Goal: Task Accomplishment & Management: Use online tool/utility

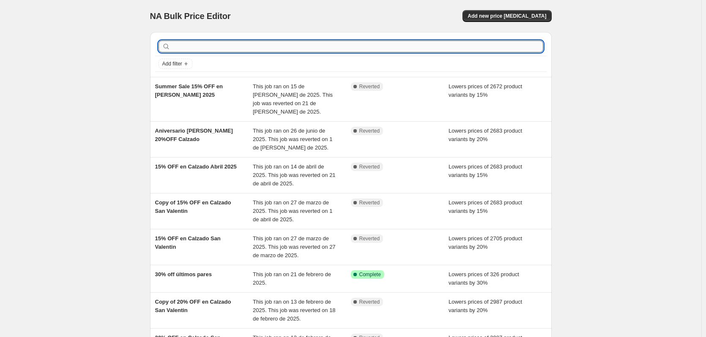
click at [209, 50] on input "text" at bounding box center [357, 47] width 371 height 12
type input "fashio"
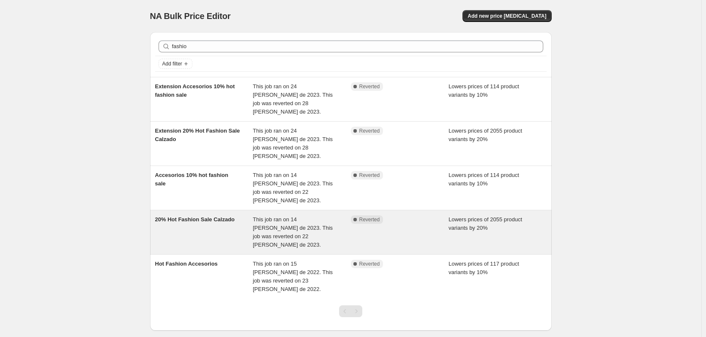
click at [175, 215] on div "20% Hot Fashion Sale Calzado" at bounding box center [204, 232] width 98 height 34
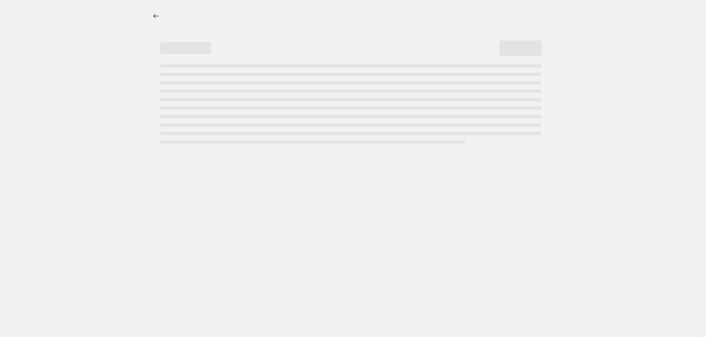
select select "percentage"
select select "product_type"
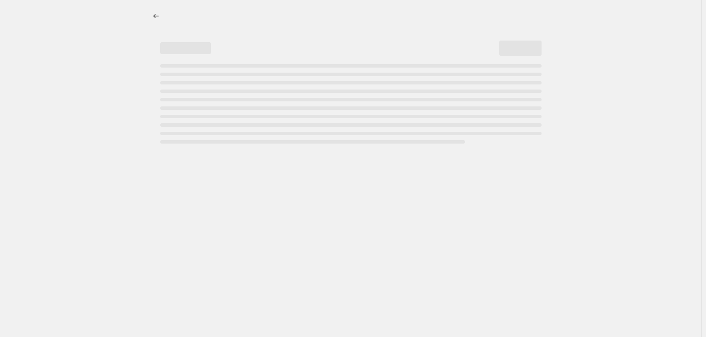
select select "product_type"
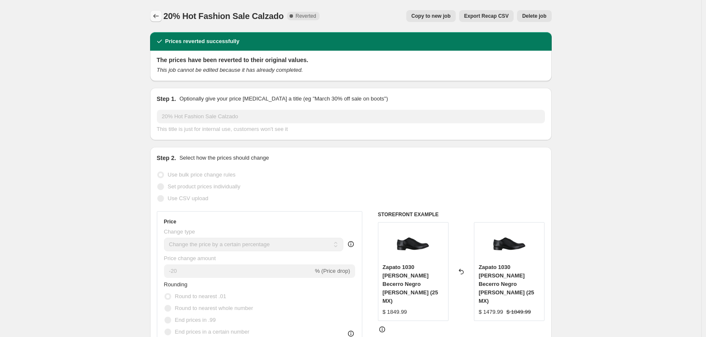
click at [158, 20] on button "Price change jobs" at bounding box center [156, 16] width 12 height 12
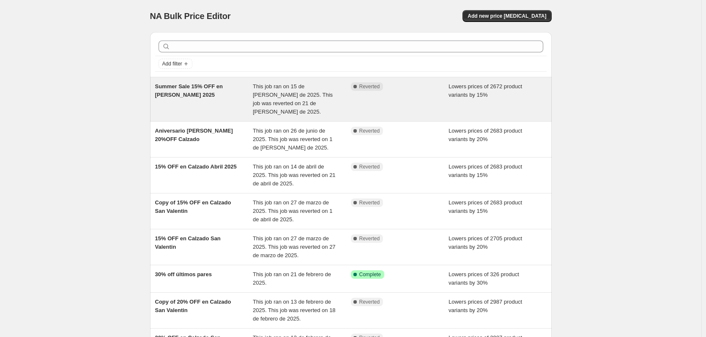
click at [164, 100] on div "Summer Sale 15% OFF en [PERSON_NAME] 2025" at bounding box center [204, 99] width 98 height 34
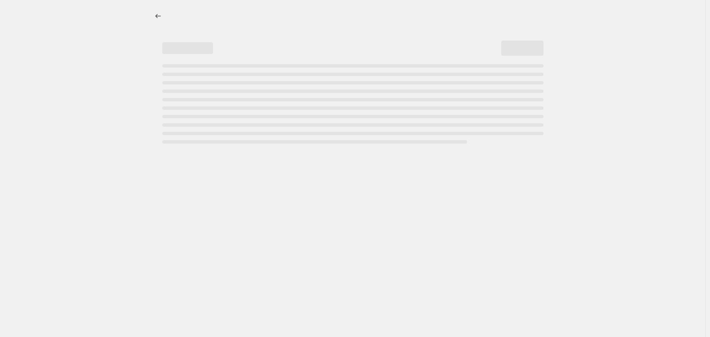
select select "percentage"
select select "collection"
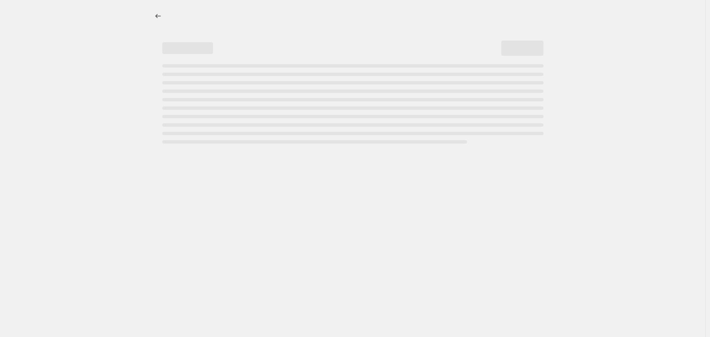
select select "collection"
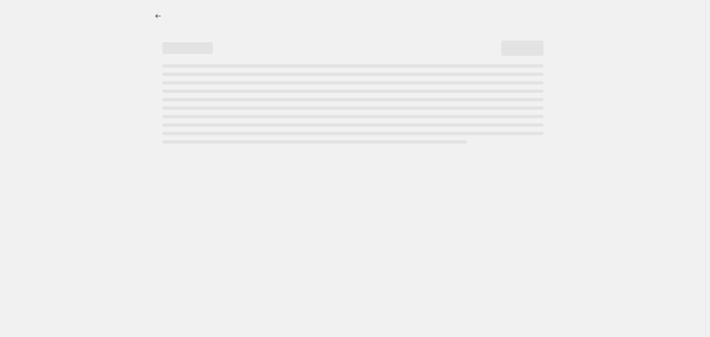
select select "collection"
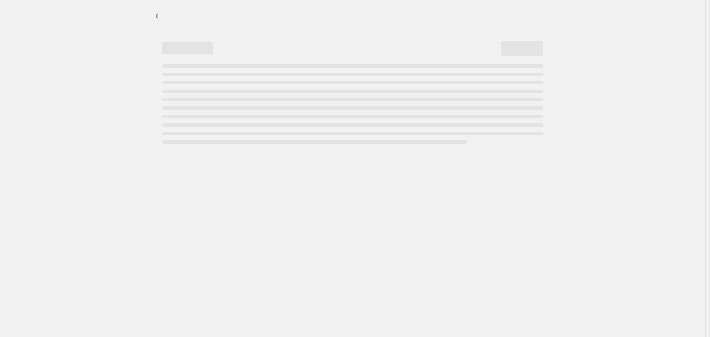
select select "collection"
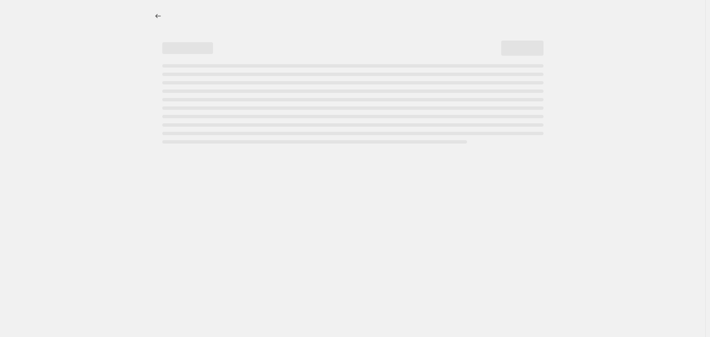
select select "collection"
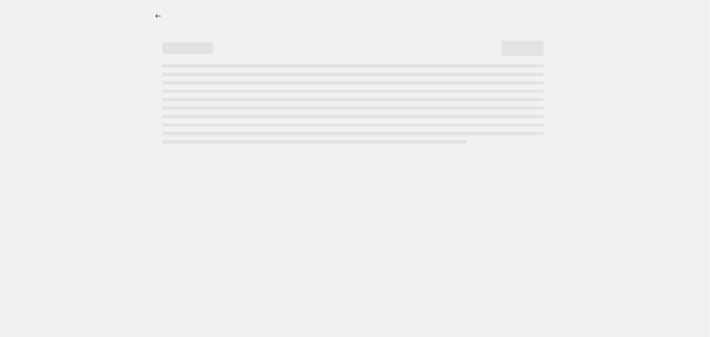
select select "collection"
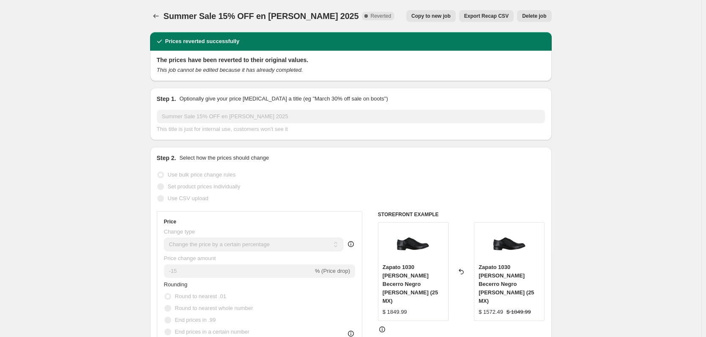
click at [442, 14] on span "Copy to new job" at bounding box center [430, 16] width 39 height 7
select select "percentage"
select select "collection"
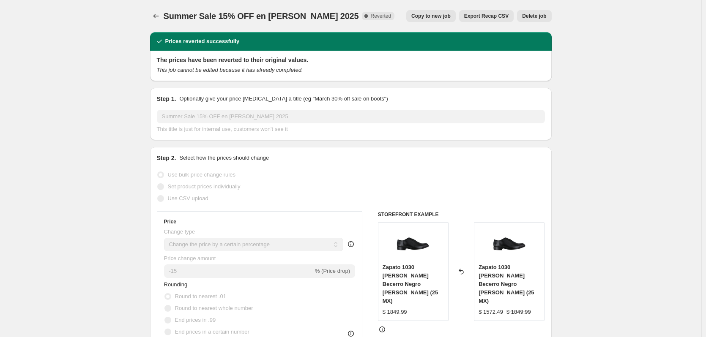
select select "collection"
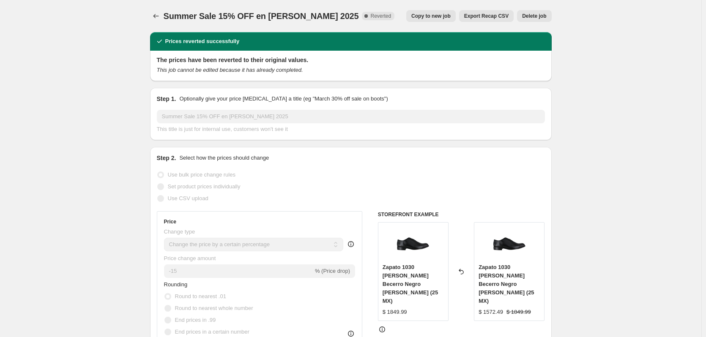
select select "collection"
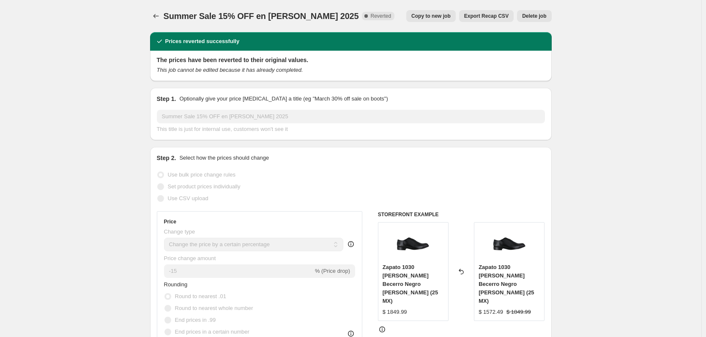
select select "collection"
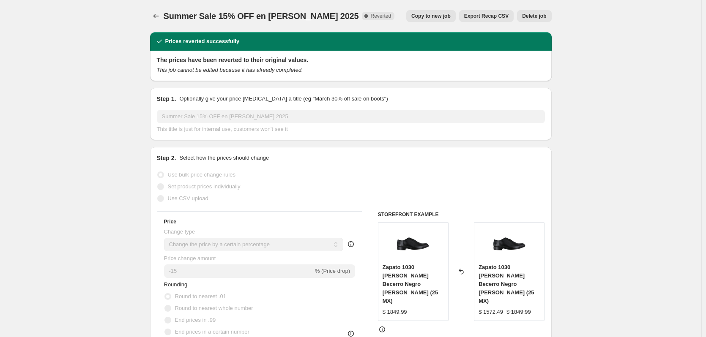
select select "collection"
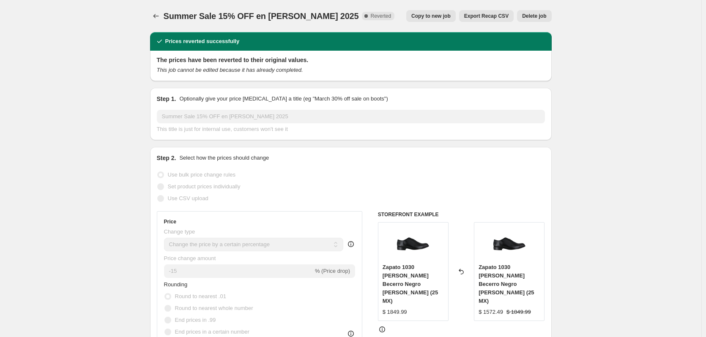
select select "collection"
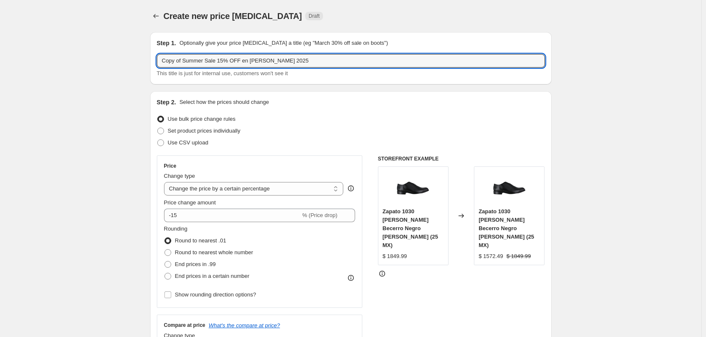
drag, startPoint x: 208, startPoint y: 63, endPoint x: 156, endPoint y: 65, distance: 52.0
click at [156, 65] on div "Step 1. Optionally give your price [MEDICAL_DATA] a title (eg "March 30% off sa…" at bounding box center [350, 58] width 401 height 52
click at [210, 63] on input "Hot Fashion Sale 15% OFF en [PERSON_NAME] 2025" at bounding box center [351, 61] width 388 height 14
click at [211, 63] on input "Hot Fashion Sale 15% OFF en [PERSON_NAME] 2025" at bounding box center [351, 61] width 388 height 14
click at [288, 62] on input "Hot Fashion Sale 20% OFF en [PERSON_NAME] 2025" at bounding box center [351, 61] width 388 height 14
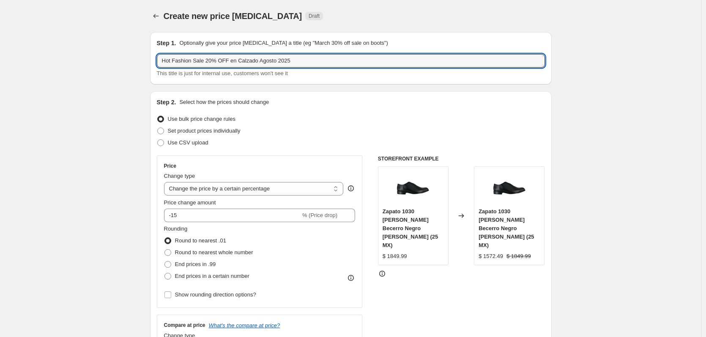
type input "Hot Fashion Sale 20% OFF en Calzado Agosto 2025"
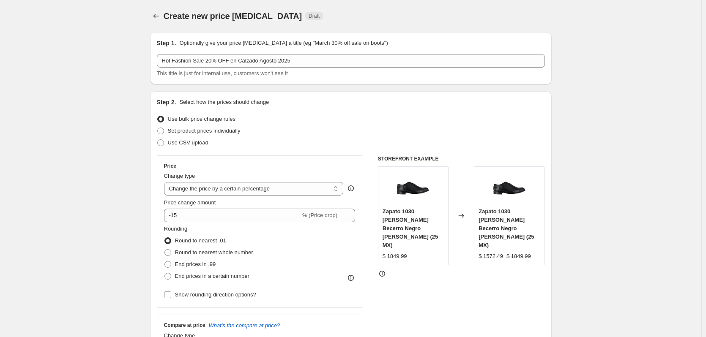
scroll to position [127, 0]
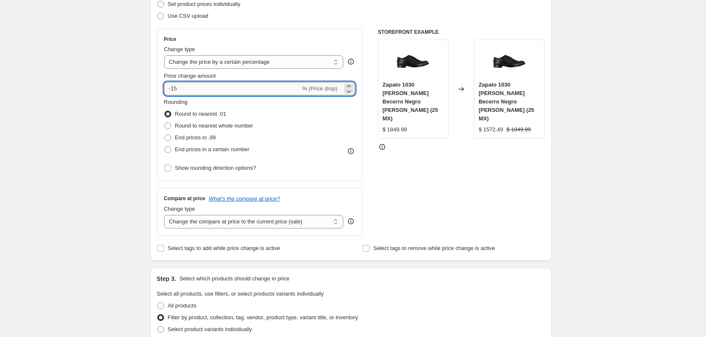
click at [188, 92] on input "-15" at bounding box center [232, 89] width 136 height 14
type input "-20"
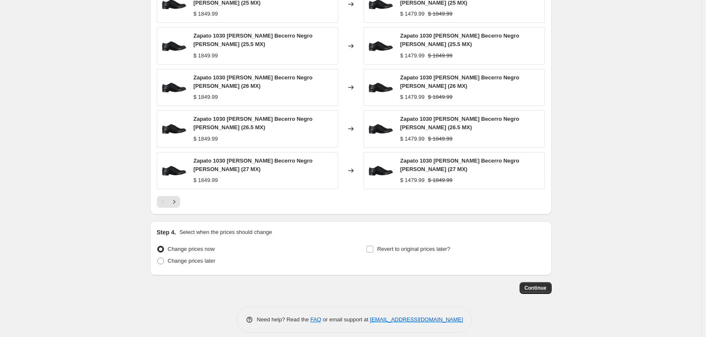
scroll to position [1081, 0]
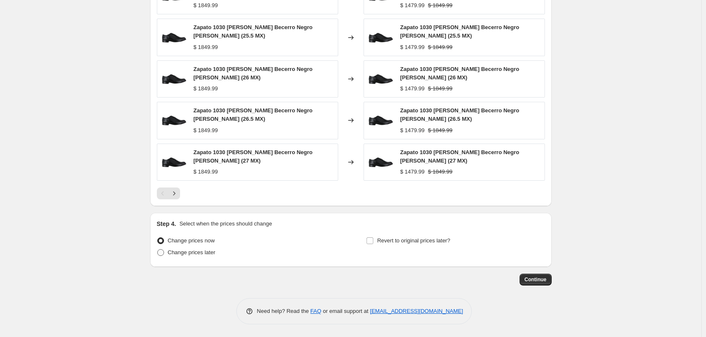
click at [164, 256] on span at bounding box center [160, 252] width 7 height 7
click at [158, 250] on input "Change prices later" at bounding box center [157, 249] width 0 height 0
radio input "true"
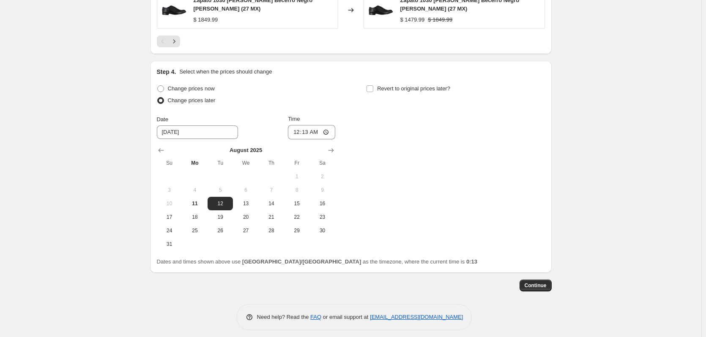
scroll to position [1239, 0]
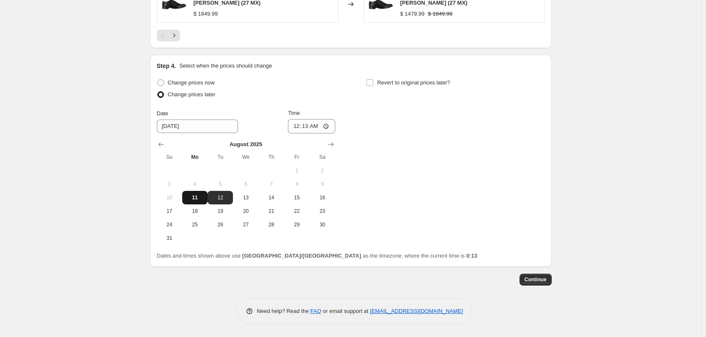
click at [198, 201] on span "11" at bounding box center [194, 197] width 19 height 7
type input "[DATE]"
click at [295, 129] on input "00:13" at bounding box center [311, 126] width 47 height 14
type input "08:00"
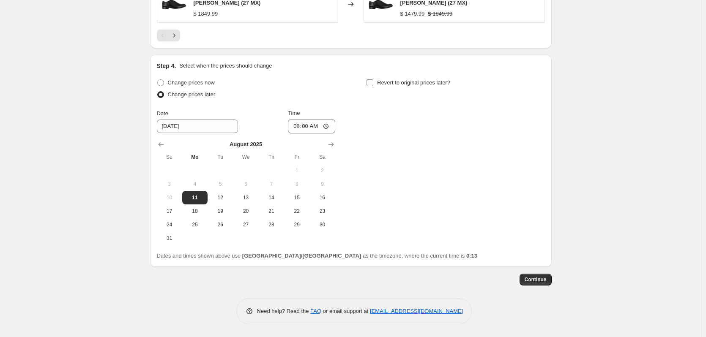
click at [373, 85] on input "Revert to original prices later?" at bounding box center [369, 82] width 7 height 7
checkbox input "true"
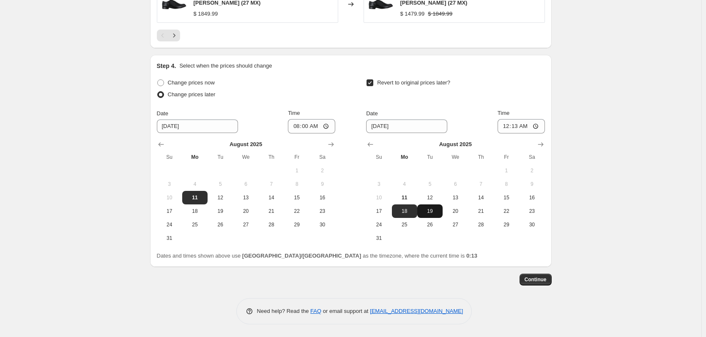
click at [432, 212] on span "19" at bounding box center [429, 211] width 19 height 7
type input "[DATE]"
click at [502, 127] on input "00:13" at bounding box center [520, 126] width 47 height 14
type input "05:00"
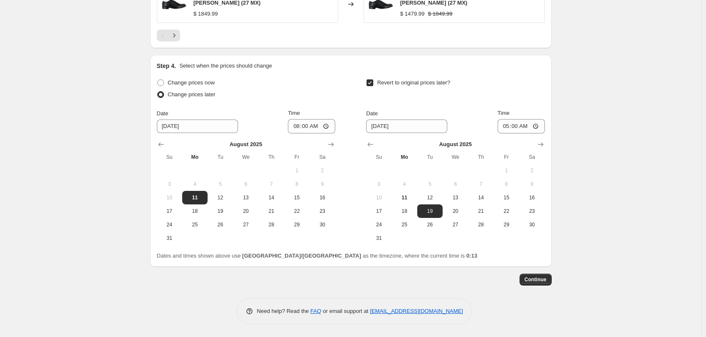
click at [551, 279] on button "Continue" at bounding box center [535, 280] width 32 height 12
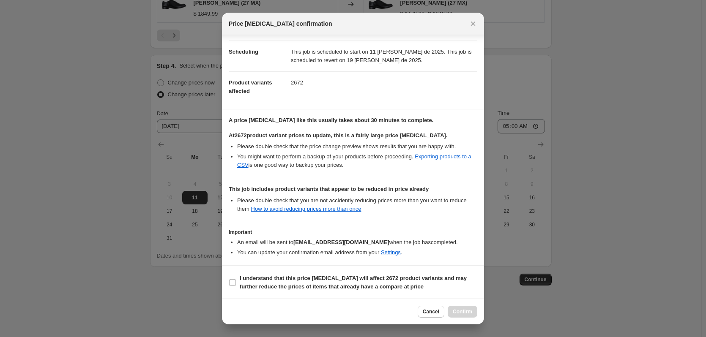
scroll to position [63, 0]
click at [371, 275] on b "I understand that this price [MEDICAL_DATA] will affect 2672 product variants a…" at bounding box center [353, 281] width 227 height 15
click at [236, 278] on input "I understand that this price [MEDICAL_DATA] will affect 2672 product variants a…" at bounding box center [232, 281] width 7 height 7
checkbox input "true"
click at [451, 312] on button "Confirm" at bounding box center [462, 312] width 30 height 12
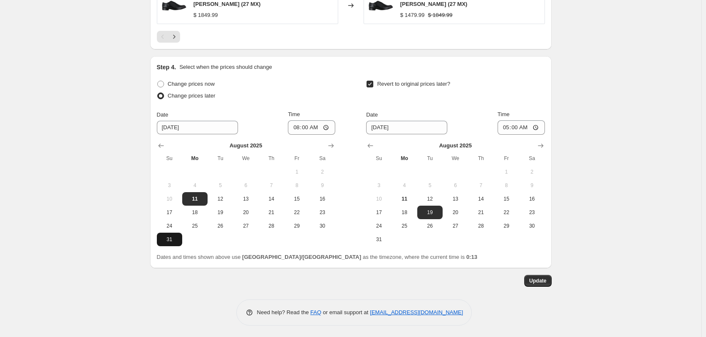
scroll to position [1291, 0]
click at [535, 280] on span "Update" at bounding box center [537, 279] width 17 height 7
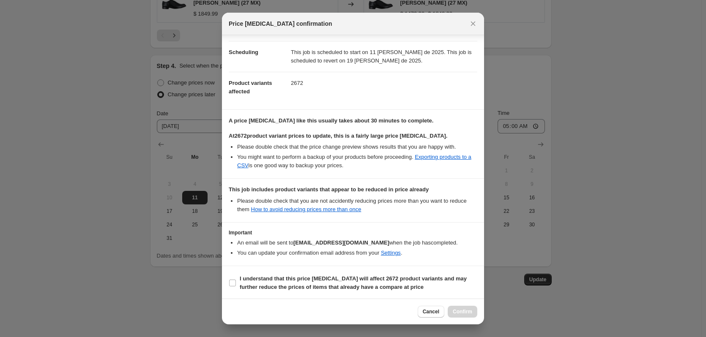
scroll to position [63, 0]
click at [232, 281] on input "I understand that this price [MEDICAL_DATA] will affect 2672 product variants a…" at bounding box center [232, 281] width 7 height 7
checkbox input "true"
click at [464, 310] on span "Confirm" at bounding box center [462, 311] width 19 height 7
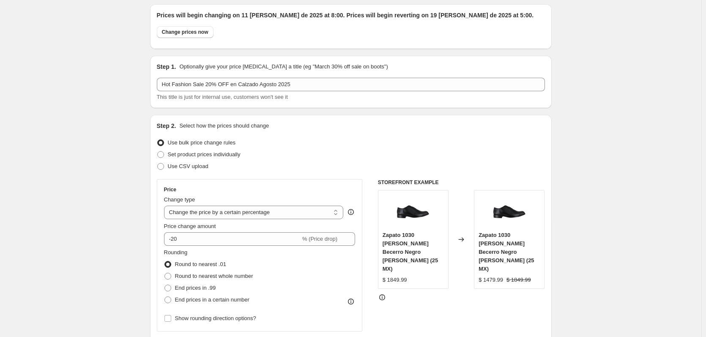
scroll to position [0, 0]
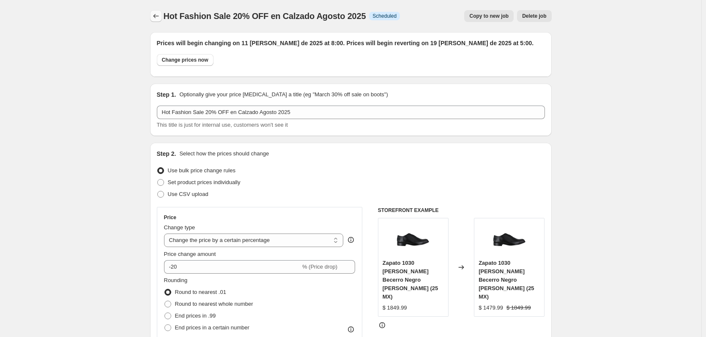
click at [158, 18] on icon "Price change jobs" at bounding box center [156, 16] width 8 height 8
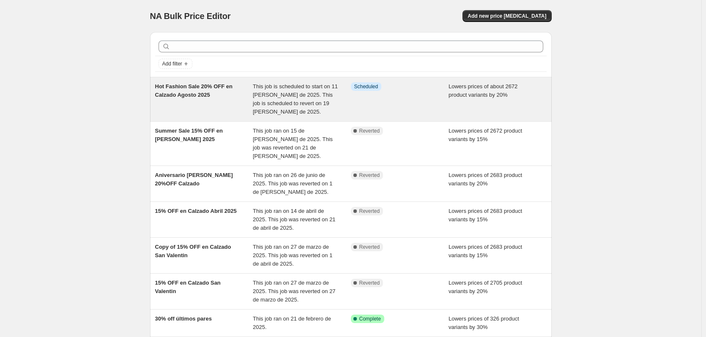
click at [287, 94] on span "This job is scheduled to start on 11 [PERSON_NAME] de 2025. This job is schedul…" at bounding box center [295, 99] width 85 height 32
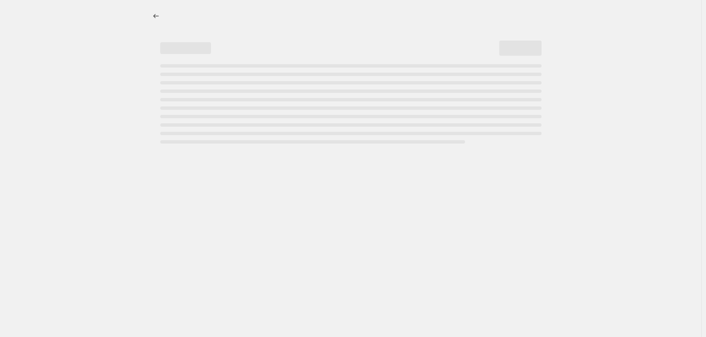
select select "percentage"
select select "collection"
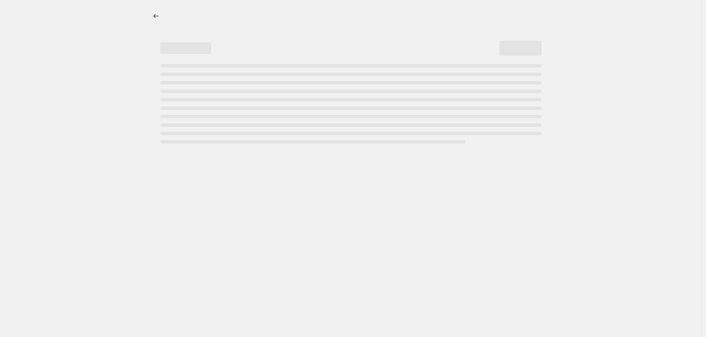
select select "collection"
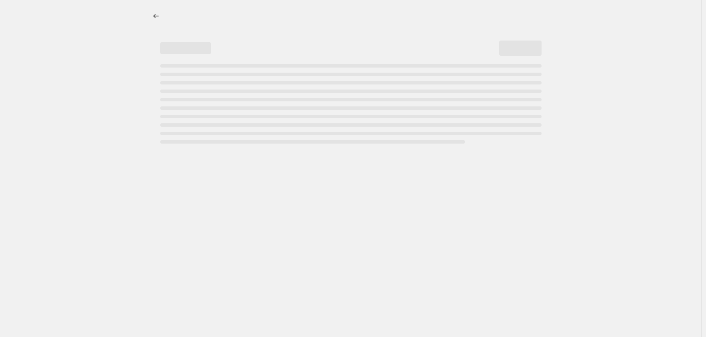
select select "collection"
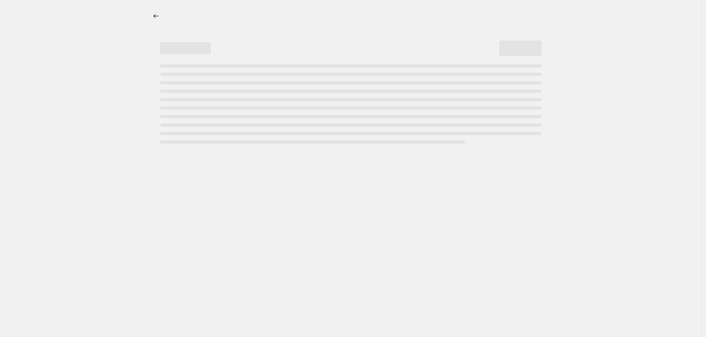
select select "collection"
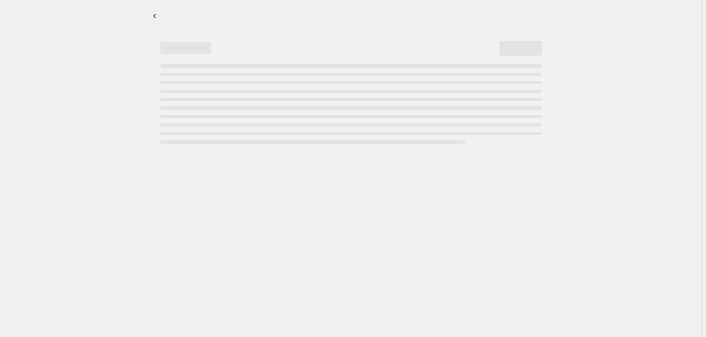
select select "collection"
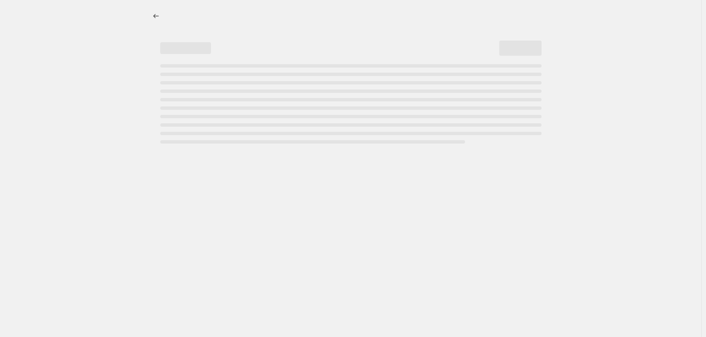
select select "collection"
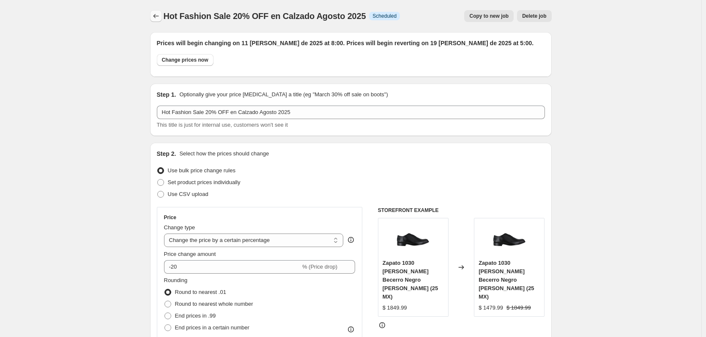
click at [159, 17] on icon "Price change jobs" at bounding box center [156, 16] width 8 height 8
